Goal: Task Accomplishment & Management: Manage account settings

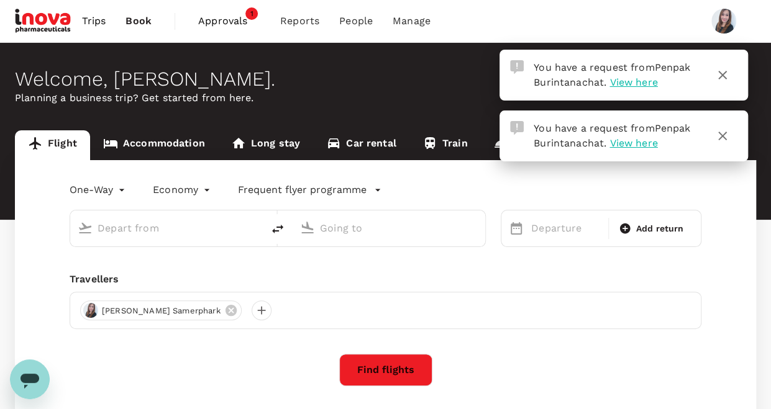
click at [634, 86] on span "View here" at bounding box center [634, 82] width 48 height 12
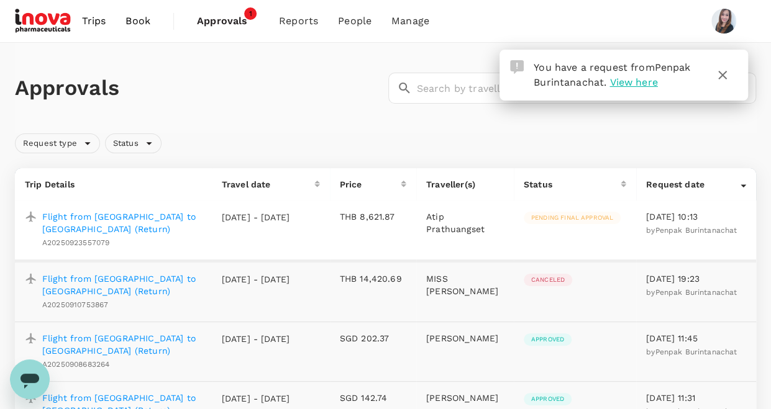
click at [78, 214] on p "Flight from [GEOGRAPHIC_DATA] to [GEOGRAPHIC_DATA] (Return)" at bounding box center [122, 223] width 160 height 25
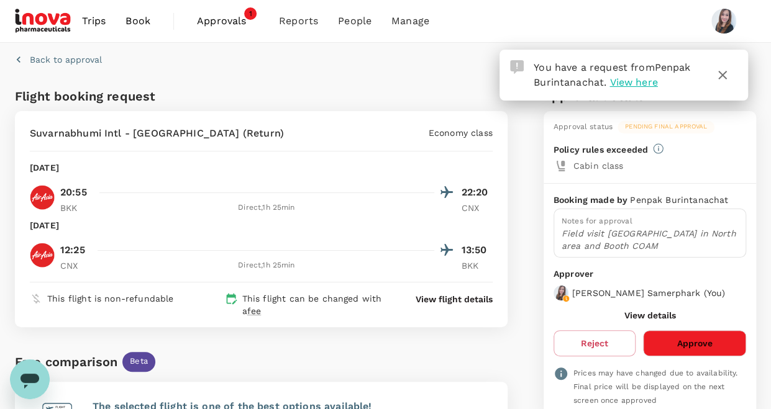
click at [693, 342] on button "Approve" at bounding box center [694, 344] width 103 height 26
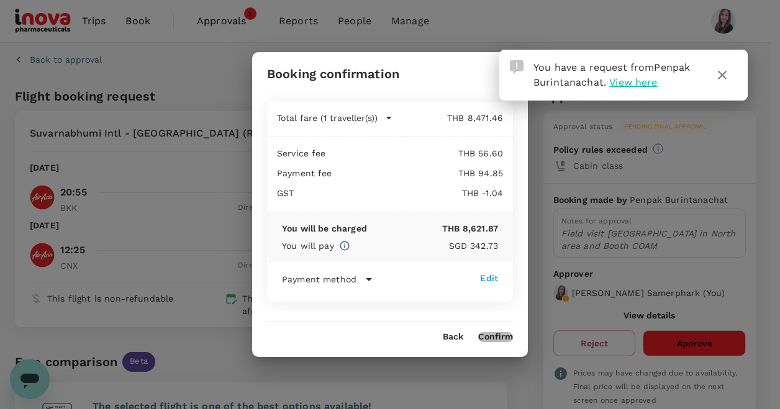
click at [491, 338] on button "Confirm" at bounding box center [495, 337] width 35 height 10
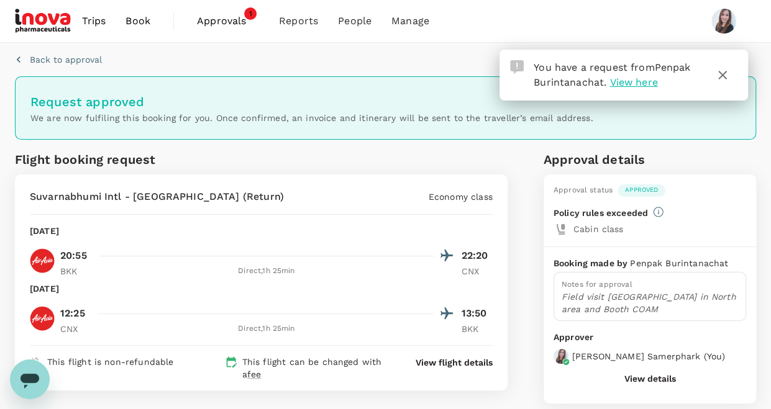
click at [723, 73] on icon "button" at bounding box center [722, 75] width 15 height 15
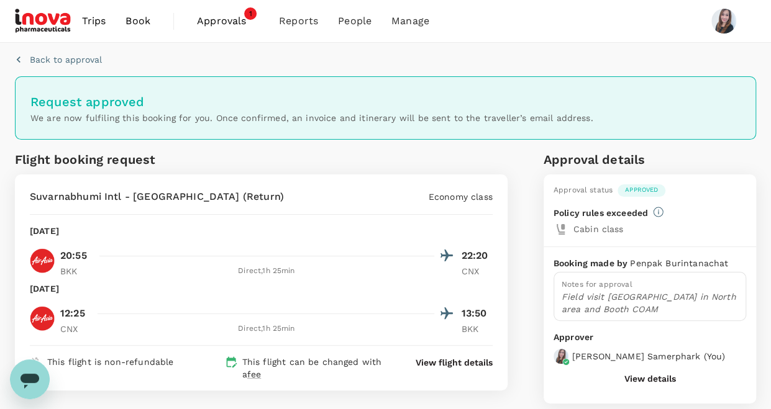
click at [221, 26] on span "Approvals" at bounding box center [228, 21] width 62 height 15
